Goal: Information Seeking & Learning: Compare options

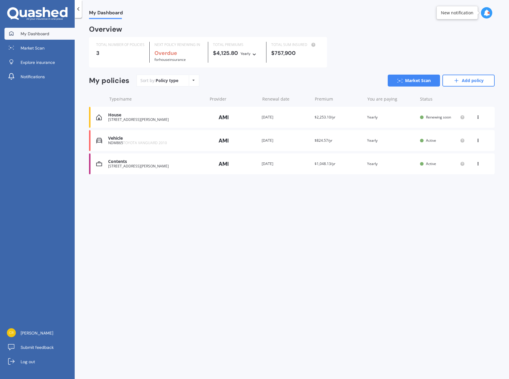
click at [367, 123] on div "House [STREET_ADDRESS][PERSON_NAME] Provider Renewal date [DATE] Premium $2,253…" at bounding box center [291, 117] width 405 height 21
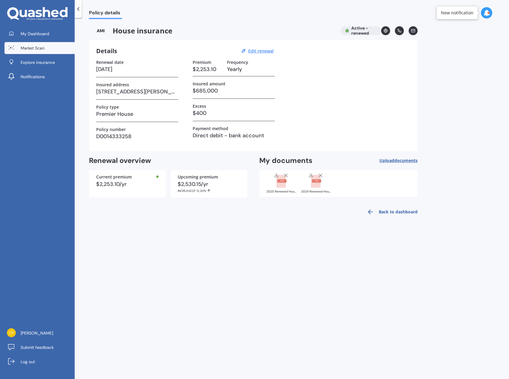
click at [48, 46] on link "Market Scan" at bounding box center [39, 48] width 70 height 12
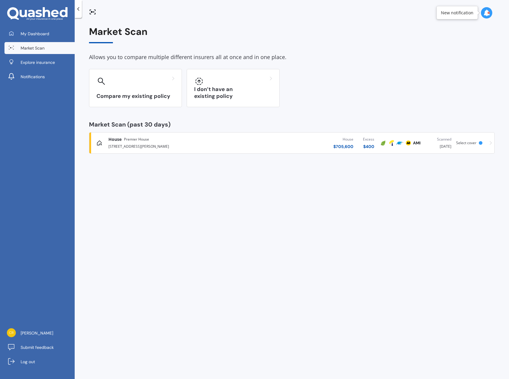
click at [304, 141] on div "House $ 705,600 Excess $ 400" at bounding box center [308, 143] width 141 height 18
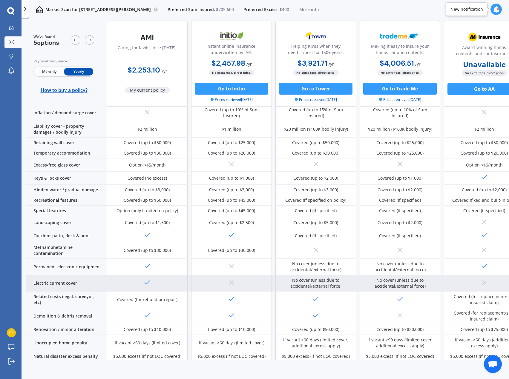
scroll to position [97, 0]
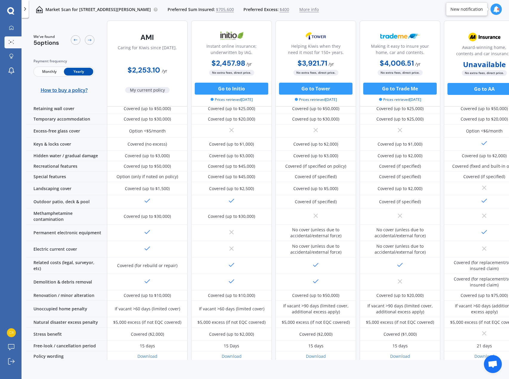
drag, startPoint x: 173, startPoint y: 72, endPoint x: 124, endPoint y: 72, distance: 48.4
click at [124, 72] on div "$2,253.10 / yr" at bounding box center [147, 67] width 81 height 17
click at [130, 71] on b "$2,253.10" at bounding box center [143, 69] width 33 height 9
drag, startPoint x: 126, startPoint y: 67, endPoint x: 170, endPoint y: 73, distance: 44.6
click at [170, 73] on div "$2,253.10 / yr" at bounding box center [147, 67] width 81 height 17
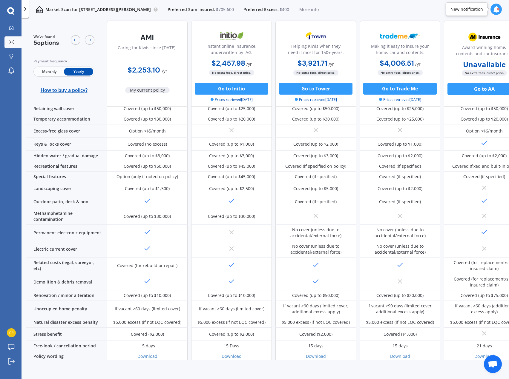
click at [168, 74] on div "$2,253.10 / yr" at bounding box center [147, 67] width 81 height 17
click at [12, 128] on div "My Dashboard Market Scan Explore insurance Notifications Phil Croft Submit feed…" at bounding box center [10, 200] width 21 height 357
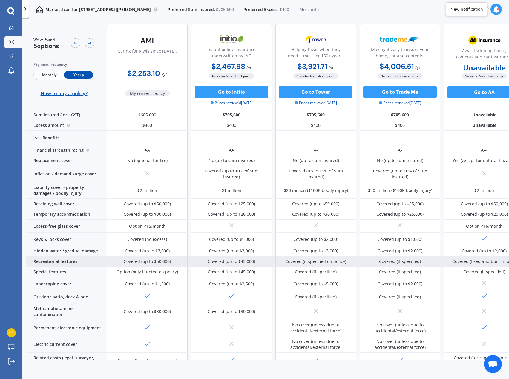
scroll to position [0, 0]
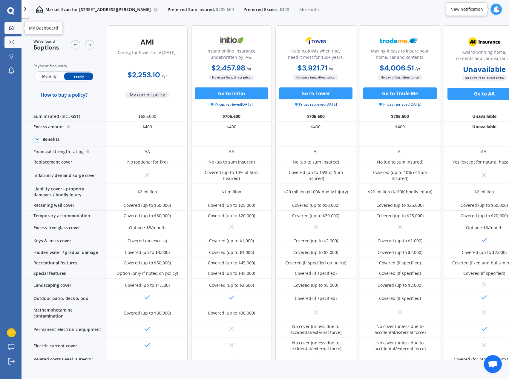
click at [19, 27] on link "My Dashboard" at bounding box center [12, 28] width 17 height 12
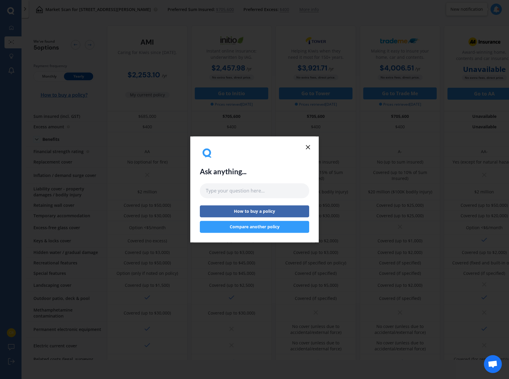
click at [308, 147] on line at bounding box center [308, 147] width 4 height 4
